Goal: Task Accomplishment & Management: Use online tool/utility

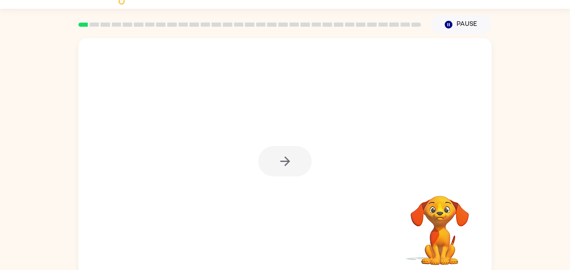
scroll to position [23, 0]
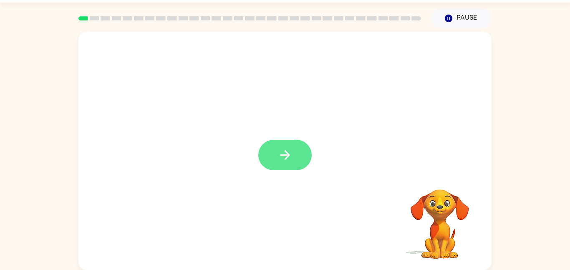
click at [268, 162] on button "button" at bounding box center [284, 155] width 53 height 30
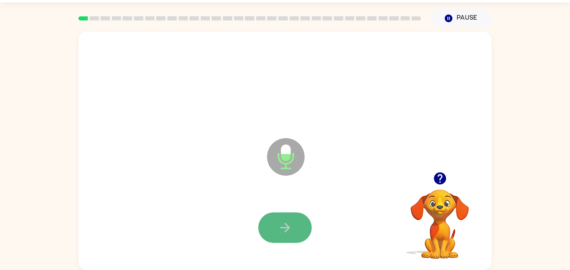
click at [302, 224] on button "button" at bounding box center [284, 228] width 53 height 30
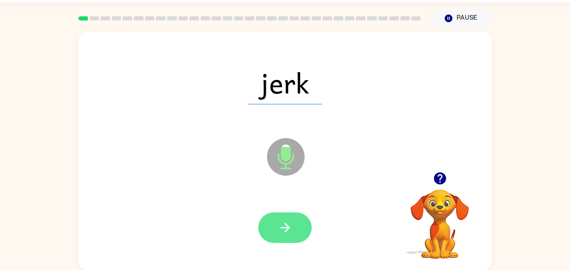
click at [294, 225] on button "button" at bounding box center [284, 228] width 53 height 30
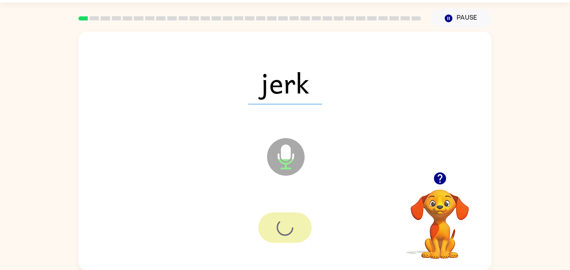
click at [294, 225] on div at bounding box center [284, 228] width 53 height 30
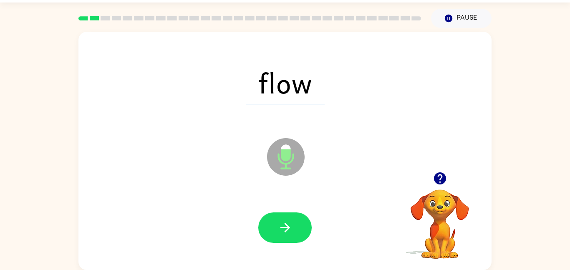
click at [244, 264] on div "flow Microphone The Microphone is here when it is your turn to talk" at bounding box center [284, 151] width 413 height 238
click at [283, 227] on icon "button" at bounding box center [285, 227] width 15 height 15
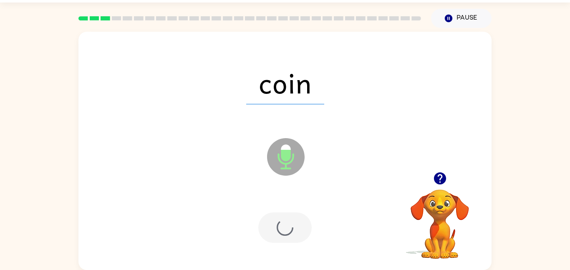
click at [283, 227] on div at bounding box center [284, 228] width 53 height 30
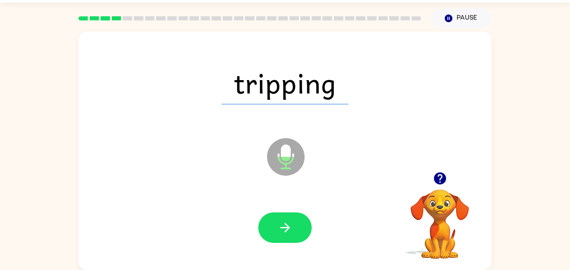
click at [283, 227] on icon "button" at bounding box center [285, 227] width 15 height 15
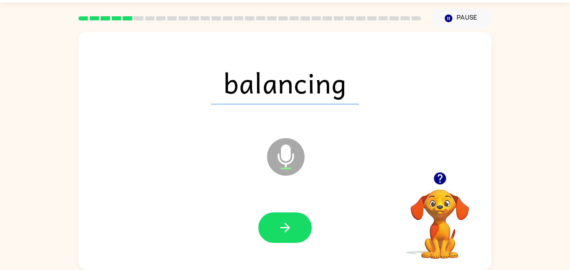
click at [283, 227] on icon "button" at bounding box center [285, 227] width 15 height 15
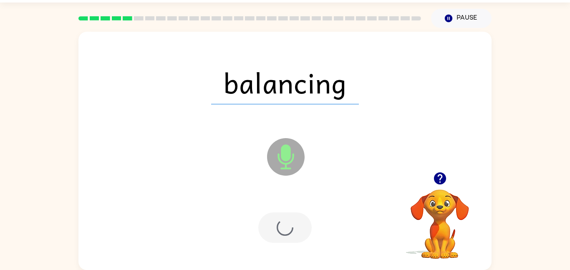
click at [283, 227] on div at bounding box center [284, 228] width 53 height 30
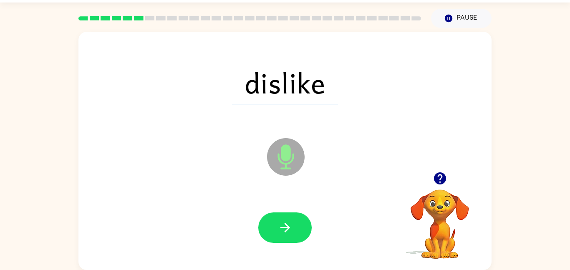
click at [283, 227] on icon "button" at bounding box center [285, 227] width 15 height 15
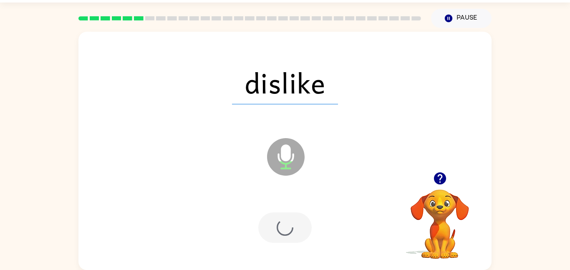
click at [283, 227] on div at bounding box center [284, 228] width 53 height 30
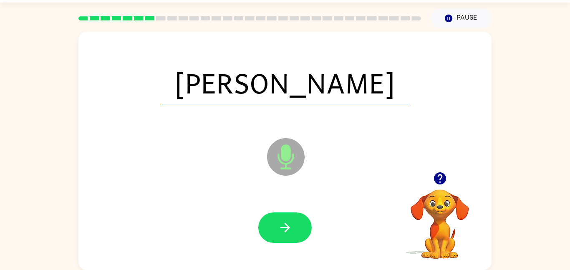
click at [292, 211] on div at bounding box center [285, 228] width 397 height 68
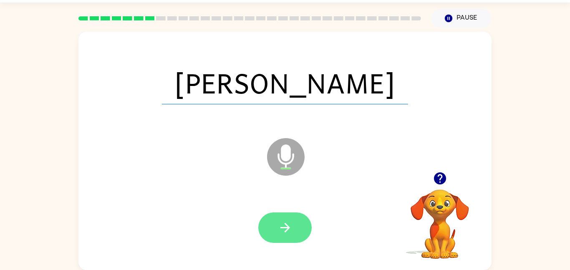
click at [294, 217] on button "button" at bounding box center [284, 228] width 53 height 30
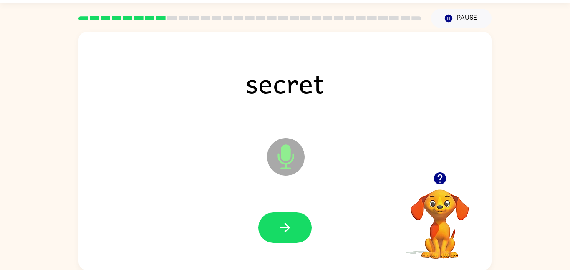
click at [274, 243] on div at bounding box center [285, 228] width 397 height 68
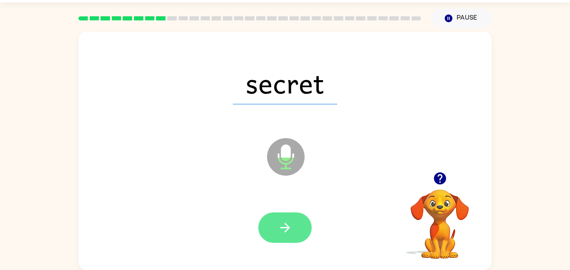
click at [276, 236] on button "button" at bounding box center [284, 228] width 53 height 30
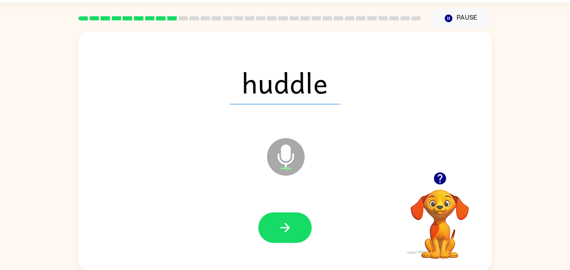
click at [276, 236] on button "button" at bounding box center [284, 228] width 53 height 30
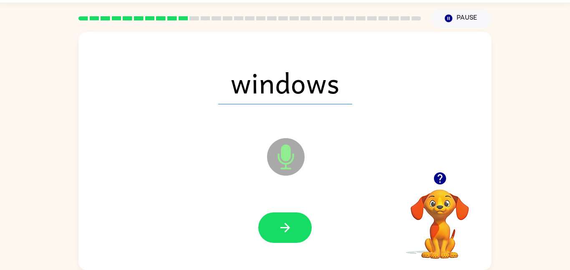
click at [276, 236] on button "button" at bounding box center [284, 228] width 53 height 30
click at [276, 236] on div at bounding box center [284, 228] width 53 height 30
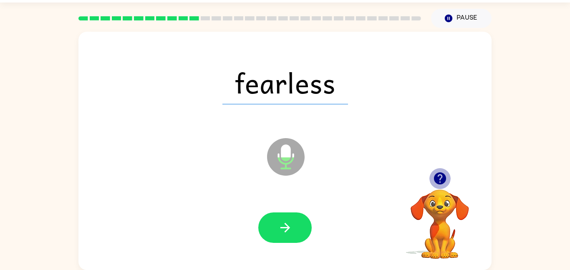
click at [442, 174] on icon "button" at bounding box center [440, 178] width 12 height 12
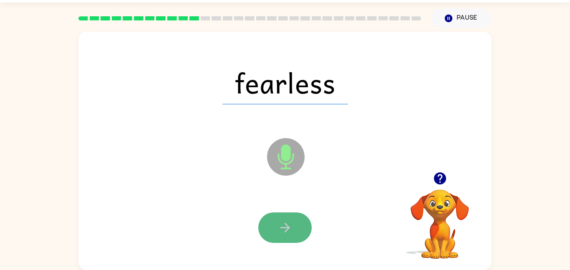
click at [288, 229] on icon "button" at bounding box center [285, 228] width 10 height 10
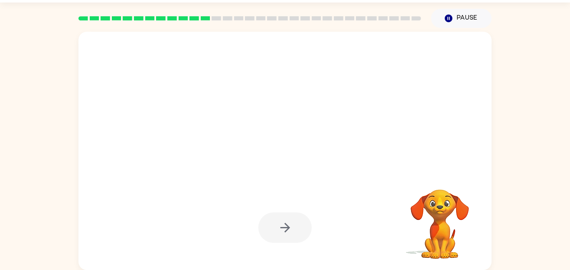
click at [444, 182] on video "Your browser must support playing .mp4 files to use Literably. Please try using…" at bounding box center [440, 219] width 84 height 84
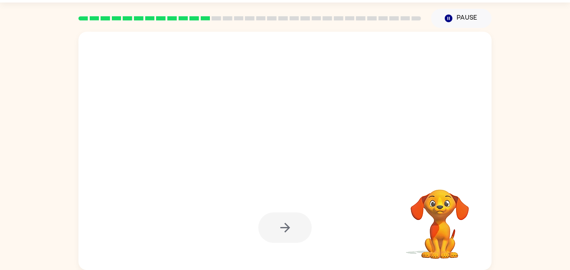
click at [444, 182] on video "Your browser must support playing .mp4 files to use Literably. Please try using…" at bounding box center [440, 219] width 84 height 84
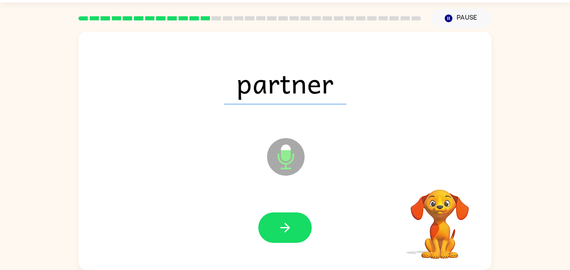
click at [444, 182] on video "Your browser must support playing .mp4 files to use Literably. Please try using…" at bounding box center [440, 219] width 84 height 84
click at [445, 183] on video "Your browser must support playing .mp4 files to use Literably. Please try using…" at bounding box center [440, 219] width 84 height 84
click at [445, 183] on icon "button" at bounding box center [440, 178] width 15 height 15
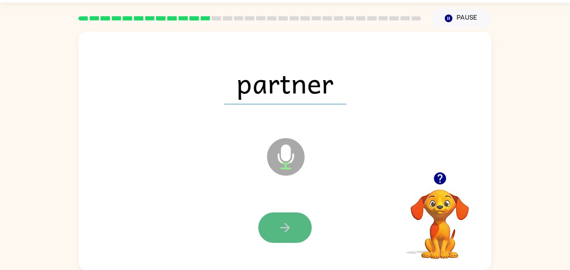
click at [278, 240] on button "button" at bounding box center [284, 228] width 53 height 30
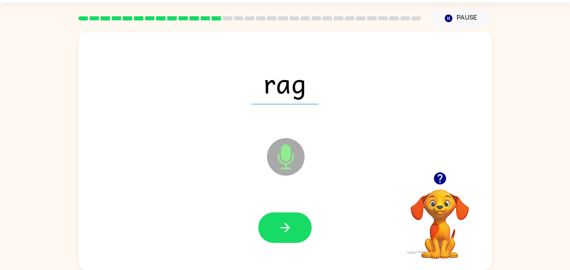
click at [278, 240] on button "button" at bounding box center [284, 228] width 53 height 30
click at [278, 240] on div at bounding box center [284, 228] width 53 height 30
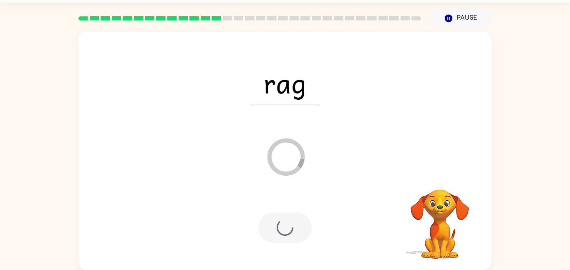
click at [278, 240] on div at bounding box center [284, 228] width 53 height 30
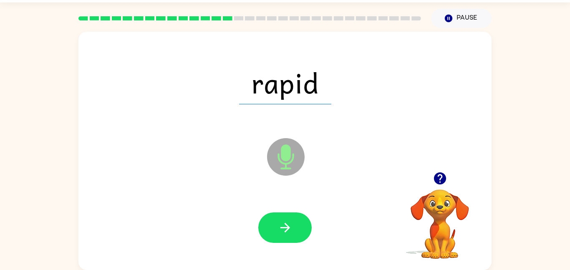
click at [278, 240] on button "button" at bounding box center [284, 228] width 53 height 30
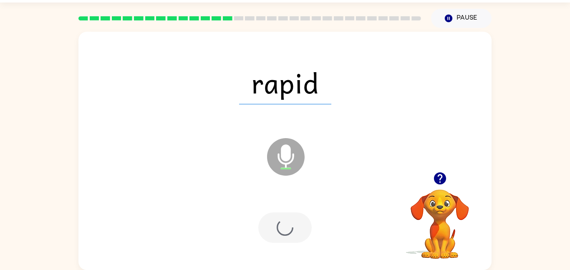
click at [278, 240] on div at bounding box center [284, 228] width 53 height 30
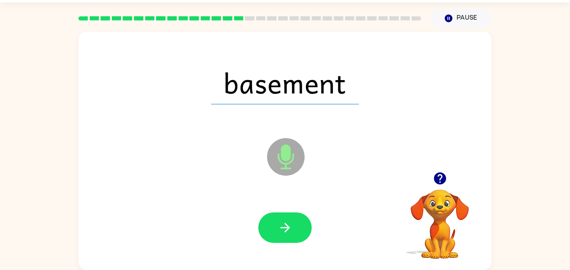
click at [278, 240] on button "button" at bounding box center [284, 228] width 53 height 30
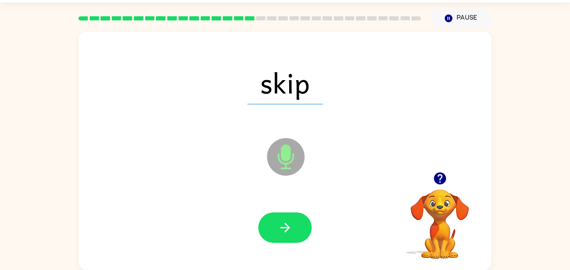
click at [278, 240] on button "button" at bounding box center [284, 228] width 53 height 30
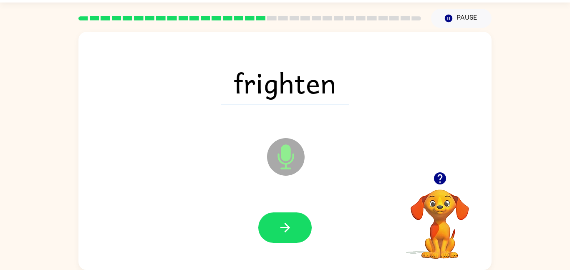
click at [278, 240] on button "button" at bounding box center [284, 228] width 53 height 30
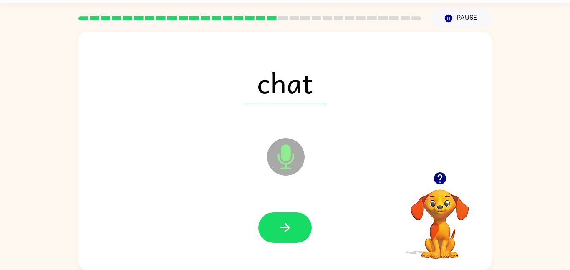
click at [278, 240] on button "button" at bounding box center [284, 228] width 53 height 30
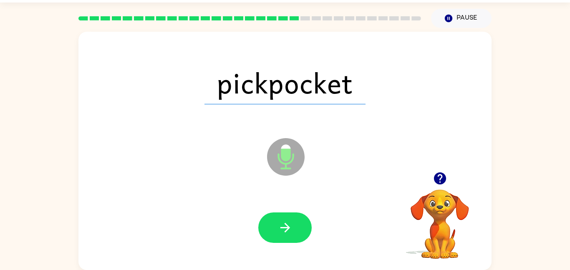
click at [278, 240] on button "button" at bounding box center [284, 228] width 53 height 30
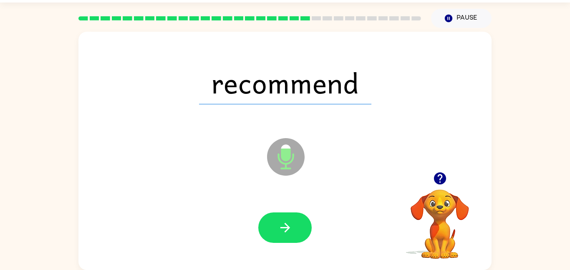
click at [278, 240] on button "button" at bounding box center [284, 228] width 53 height 30
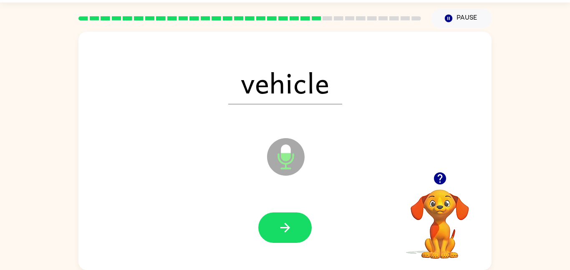
click at [278, 240] on button "button" at bounding box center [284, 228] width 53 height 30
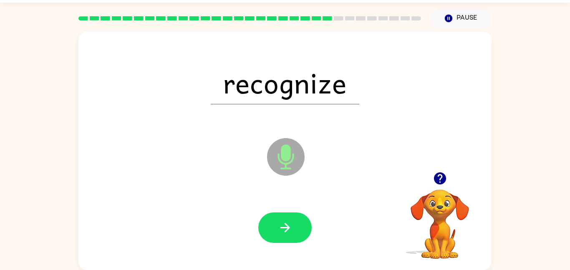
click at [278, 240] on button "button" at bounding box center [284, 228] width 53 height 30
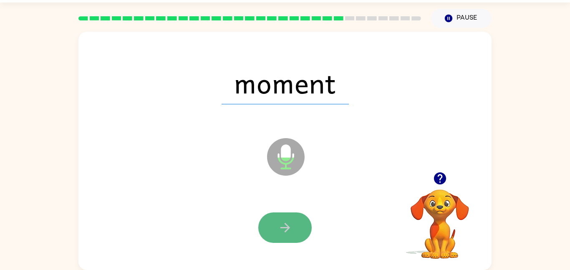
click at [278, 240] on button "button" at bounding box center [284, 228] width 53 height 30
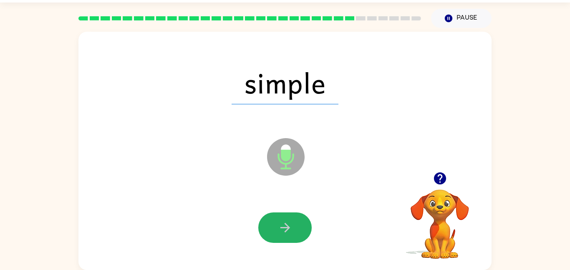
click at [278, 240] on button "button" at bounding box center [284, 228] width 53 height 30
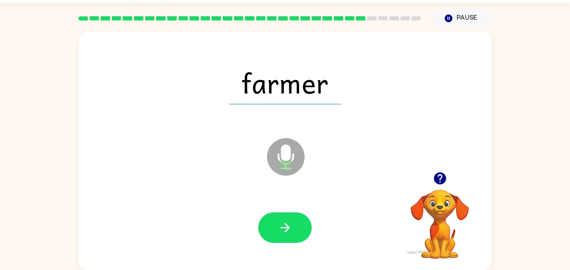
click at [278, 240] on button "button" at bounding box center [284, 228] width 53 height 30
click at [244, 236] on div at bounding box center [285, 228] width 397 height 68
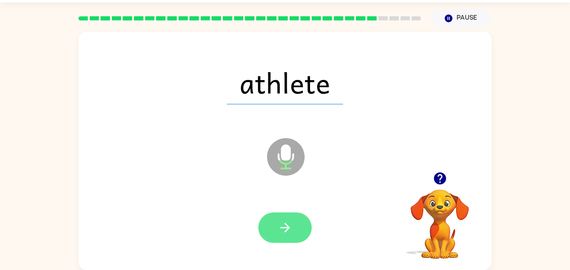
click at [300, 217] on button "button" at bounding box center [284, 228] width 53 height 30
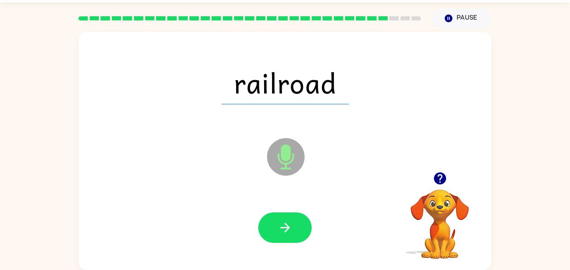
click at [300, 217] on button "button" at bounding box center [284, 228] width 53 height 30
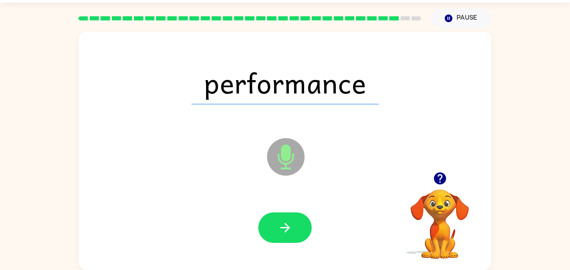
click at [300, 217] on button "button" at bounding box center [284, 228] width 53 height 30
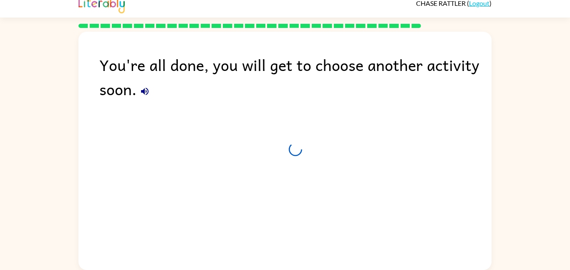
scroll to position [8, 0]
